Goal: Transaction & Acquisition: Download file/media

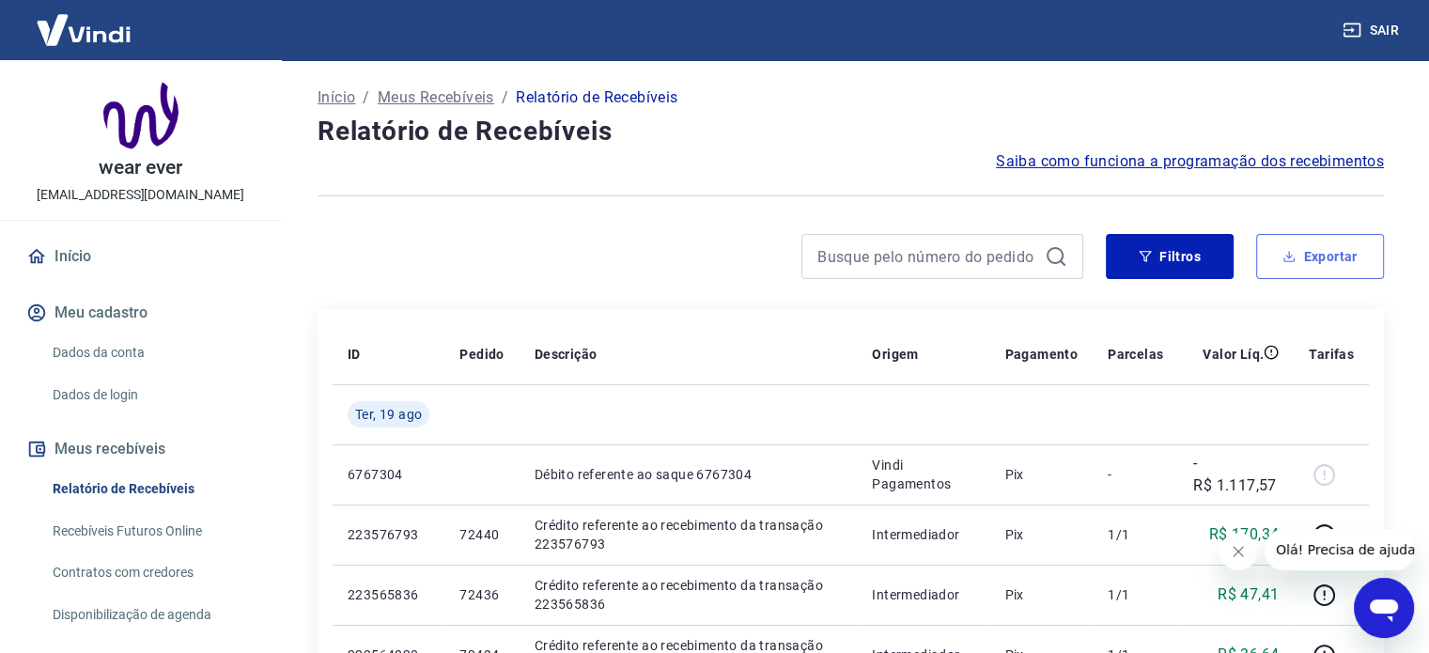
click at [1273, 256] on button "Exportar" at bounding box center [1320, 256] width 128 height 45
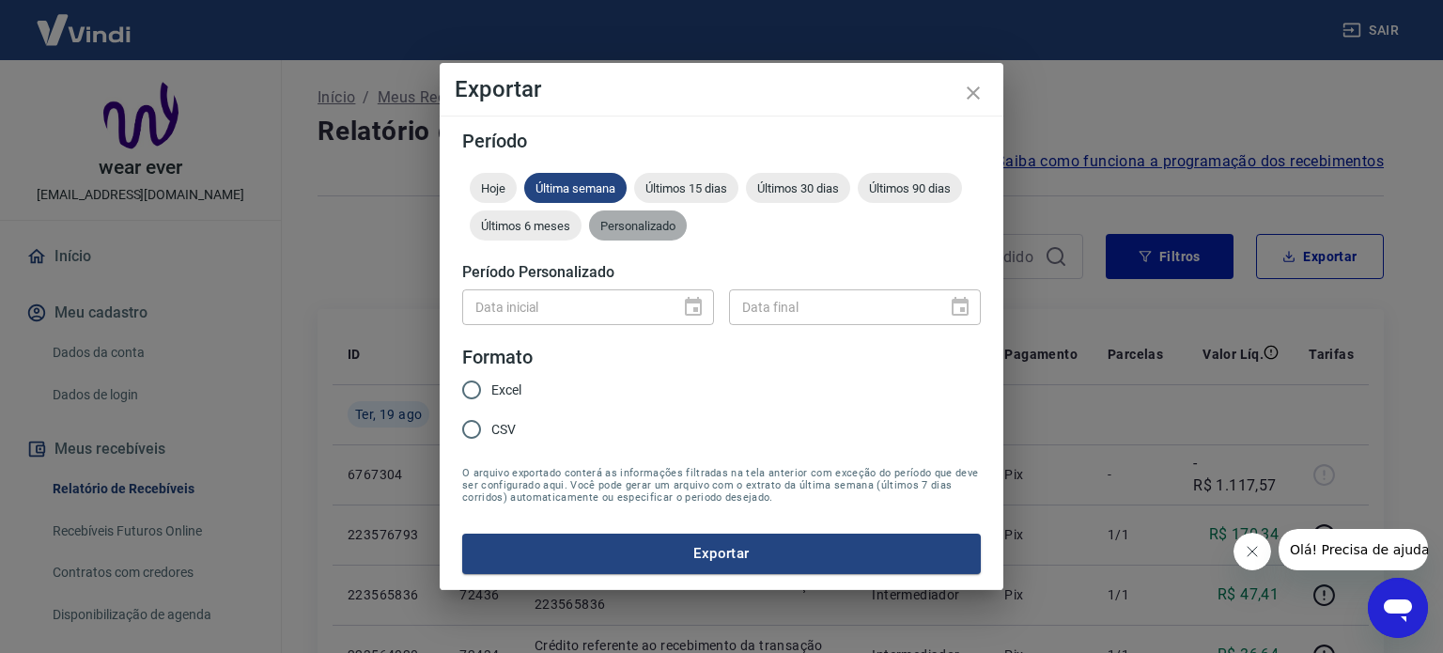
click at [643, 234] on div "Personalizado" at bounding box center [638, 225] width 98 height 30
click at [689, 311] on icon "Choose date" at bounding box center [693, 307] width 23 height 23
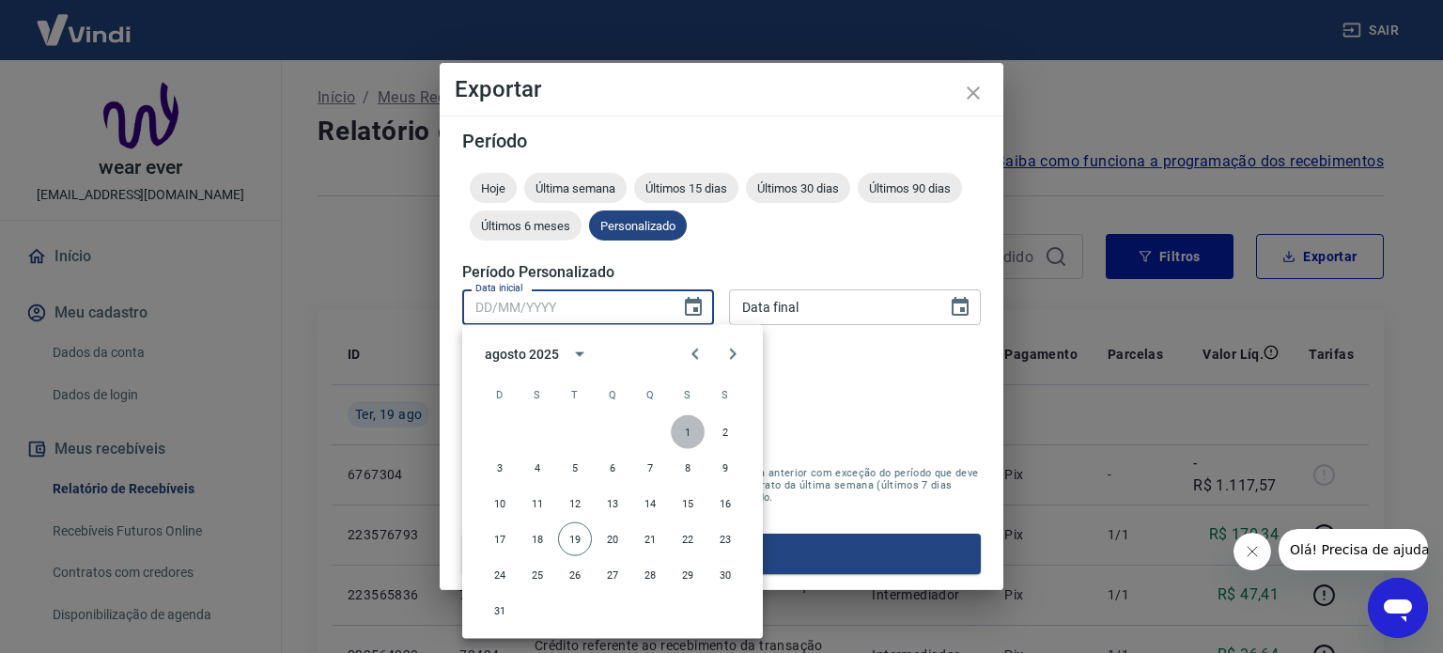
click at [688, 435] on button "1" at bounding box center [688, 432] width 34 height 34
type input "[DATE]"
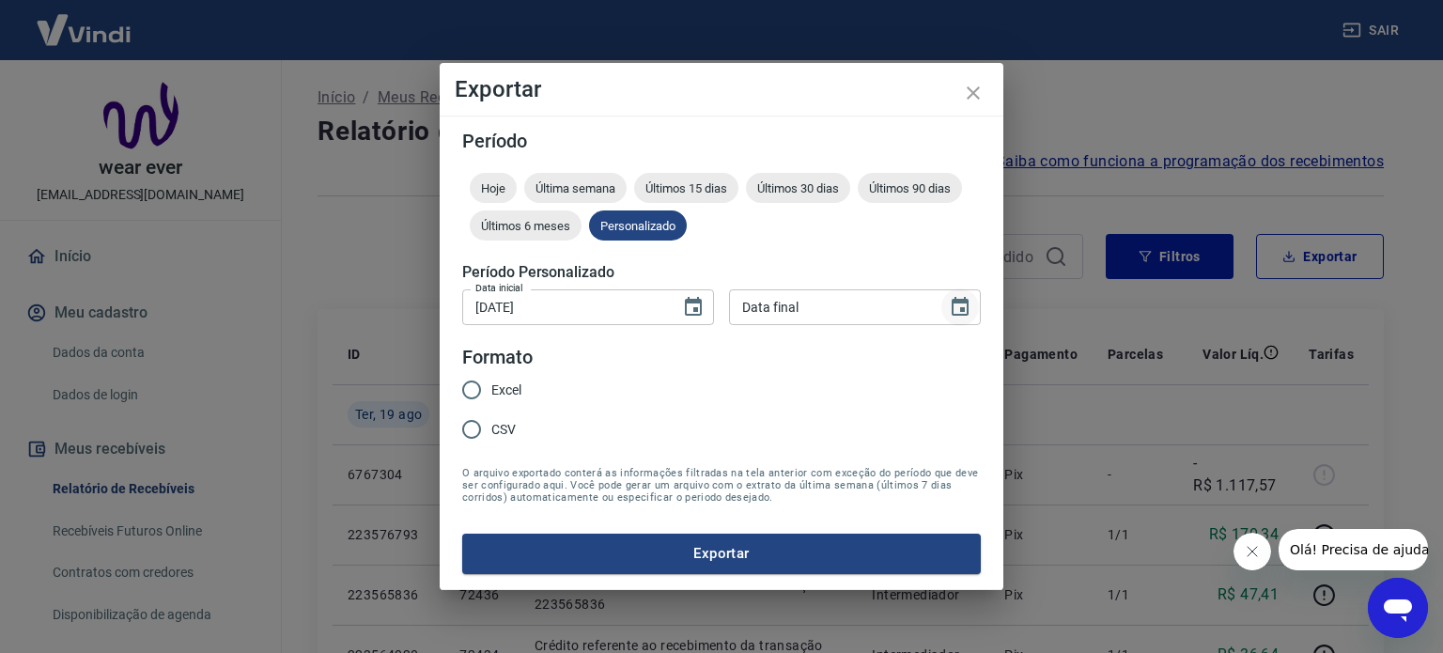
click at [958, 307] on icon "Choose date" at bounding box center [960, 307] width 23 height 23
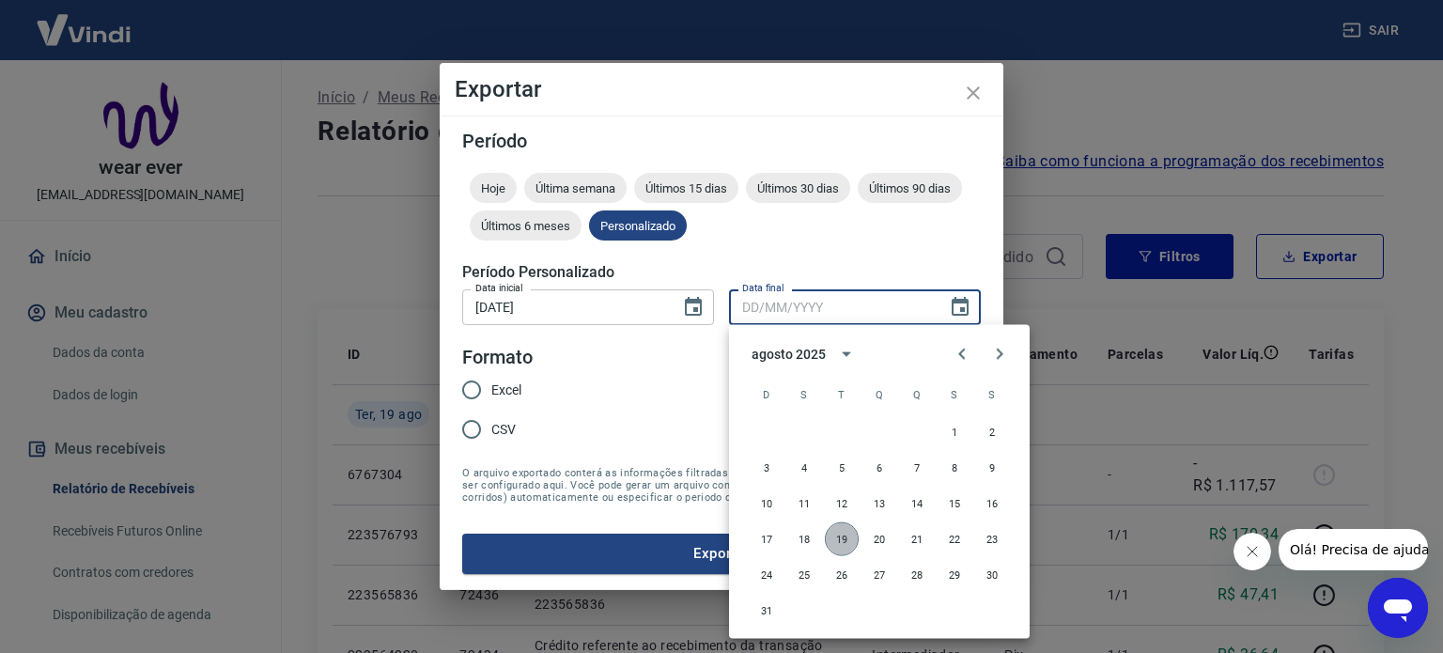
click at [838, 536] on button "19" at bounding box center [842, 539] width 34 height 34
type input "[DATE]"
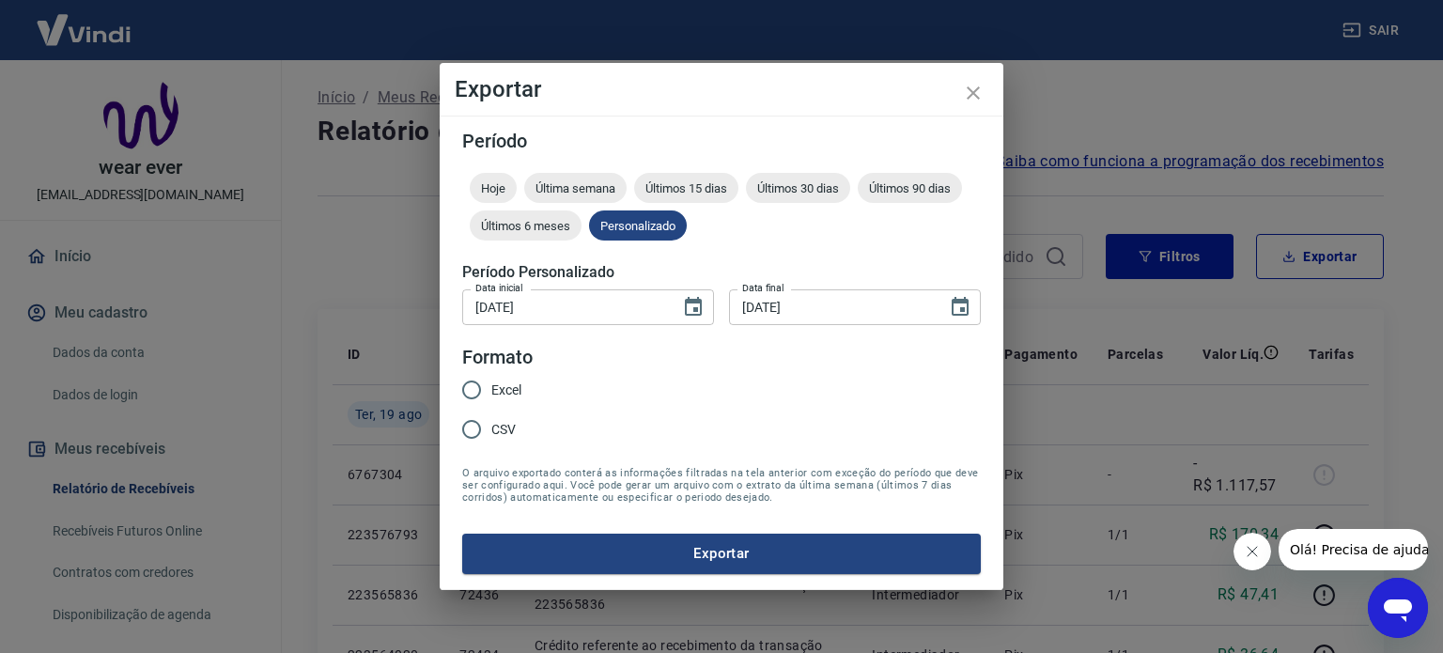
click at [494, 393] on span "Excel" at bounding box center [506, 390] width 30 height 20
click at [491, 393] on input "Excel" at bounding box center [471, 389] width 39 height 39
radio input "true"
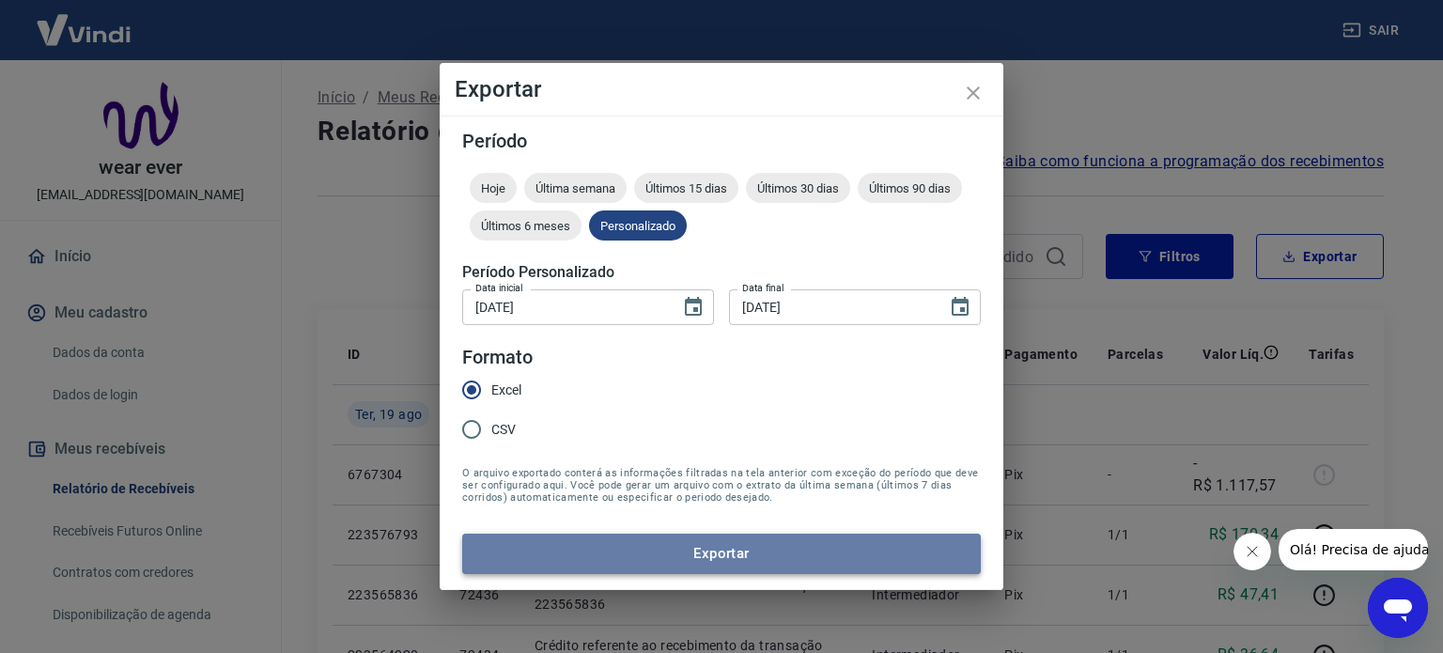
click at [591, 548] on button "Exportar" at bounding box center [721, 553] width 519 height 39
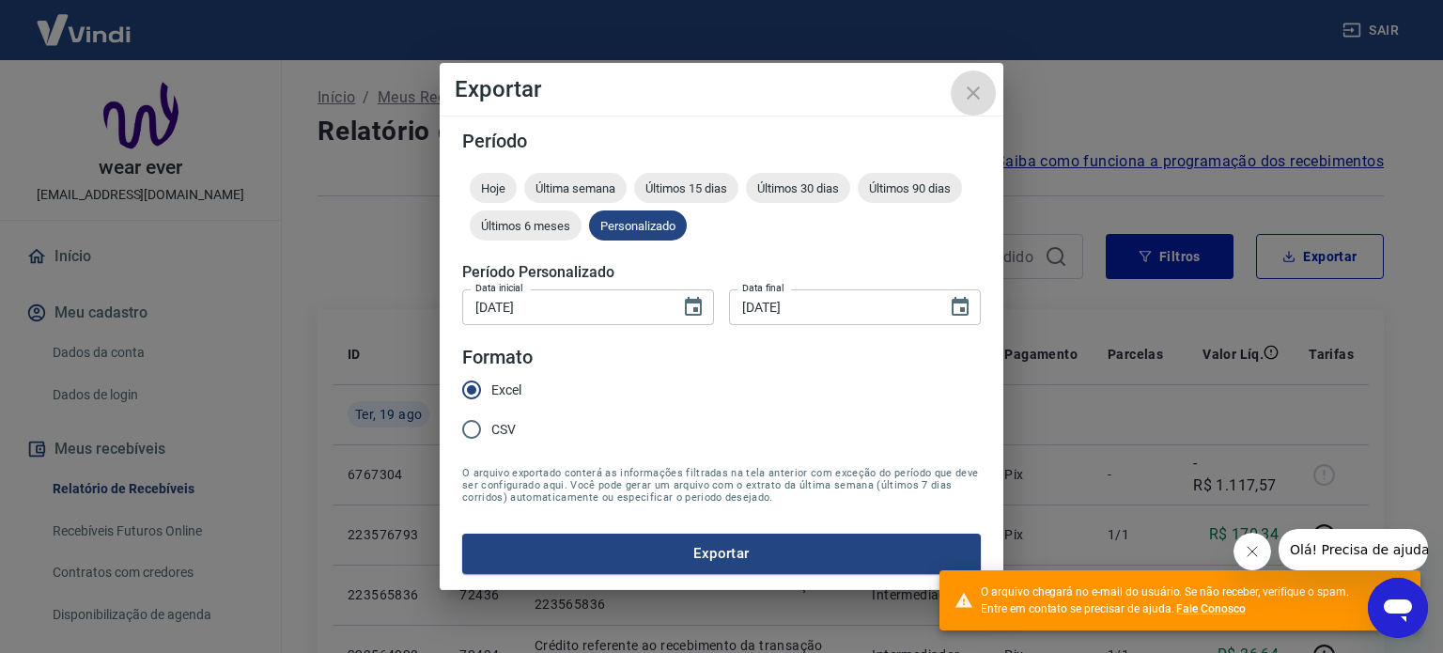
click at [968, 93] on icon "close" at bounding box center [973, 93] width 23 height 23
